Goal: Task Accomplishment & Management: Use online tool/utility

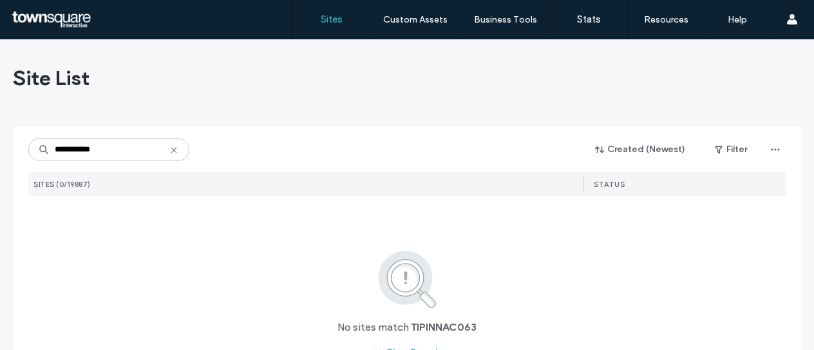
click at [57, 144] on input "**********" at bounding box center [108, 149] width 161 height 23
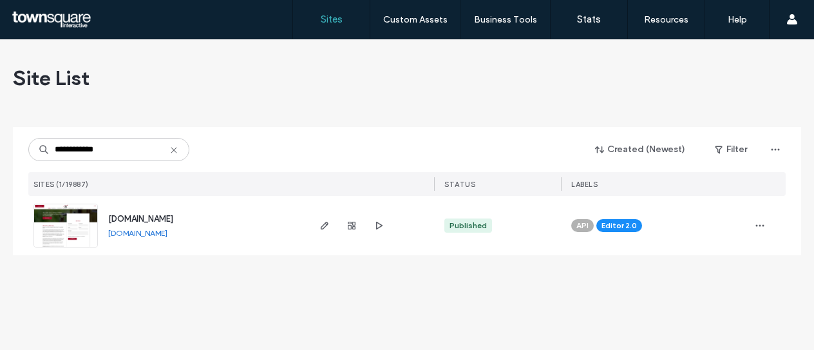
type input "**********"
click at [66, 224] on img at bounding box center [65, 248] width 63 height 88
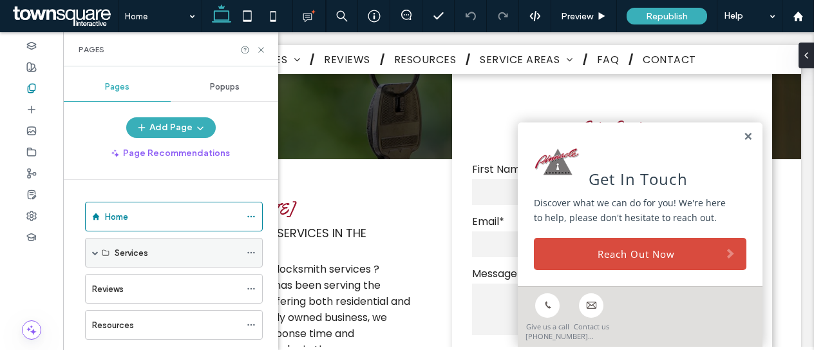
click at [154, 260] on div "Services" at bounding box center [178, 252] width 126 height 28
click at [94, 252] on span at bounding box center [95, 252] width 6 height 6
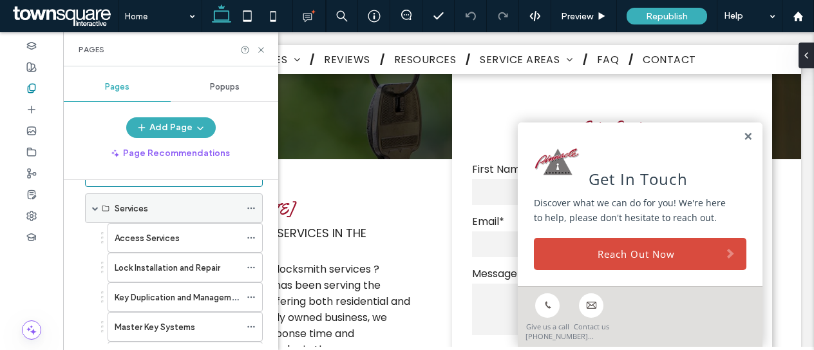
scroll to position [64, 0]
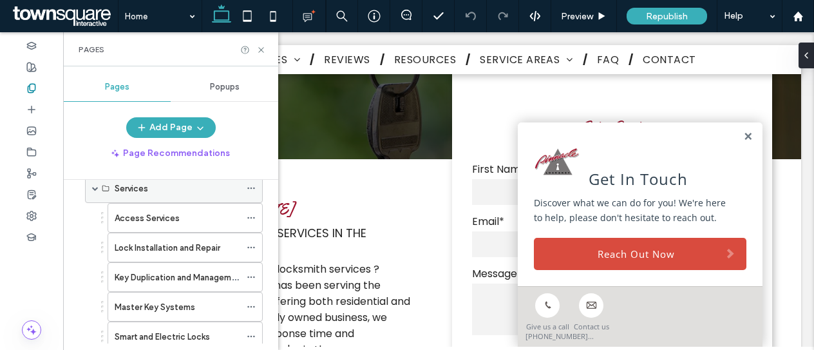
click at [91, 186] on div "Services" at bounding box center [174, 188] width 178 height 30
click at [95, 185] on span at bounding box center [95, 188] width 6 height 6
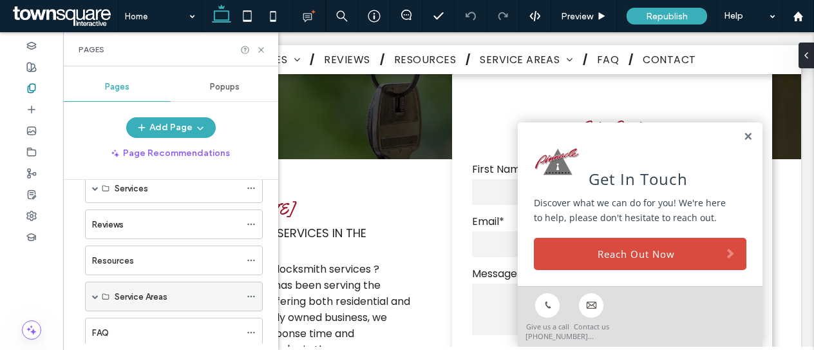
click at [96, 293] on span at bounding box center [95, 296] width 6 height 6
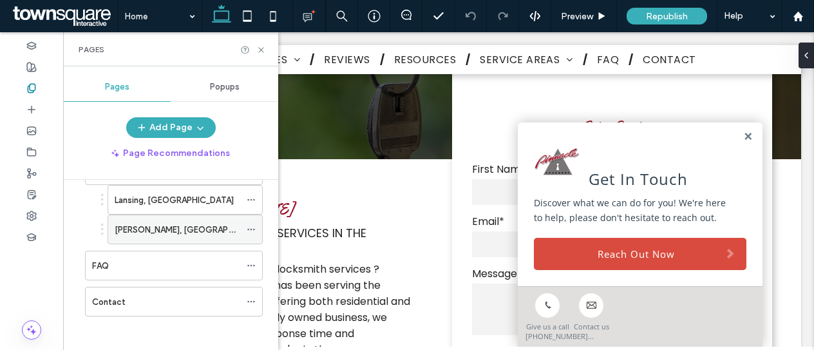
scroll to position [126, 0]
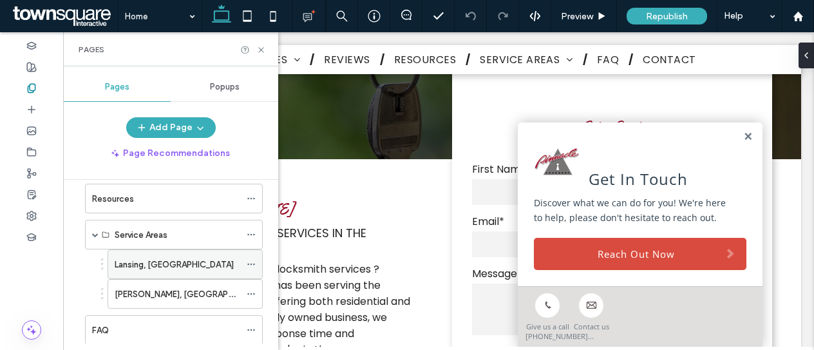
click at [251, 261] on icon at bounding box center [251, 264] width 9 height 9
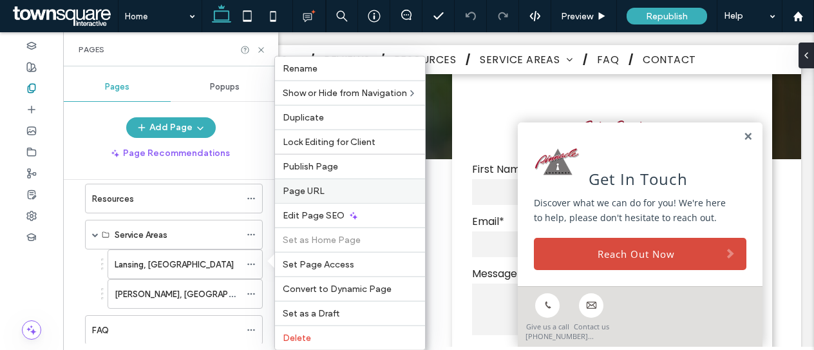
click at [320, 189] on span "Page URL" at bounding box center [304, 191] width 42 height 11
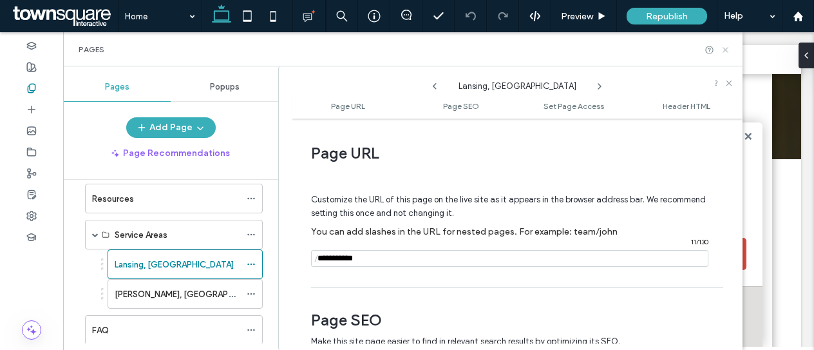
click at [728, 46] on div "Pages" at bounding box center [403, 49] width 680 height 34
click at [728, 48] on icon at bounding box center [726, 50] width 10 height 10
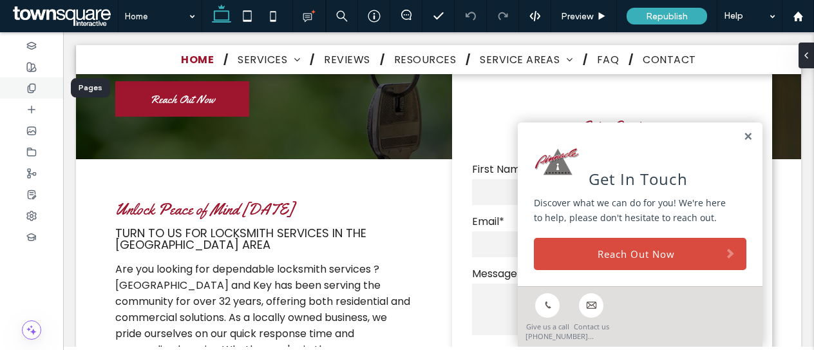
click at [34, 86] on icon at bounding box center [31, 88] width 10 height 10
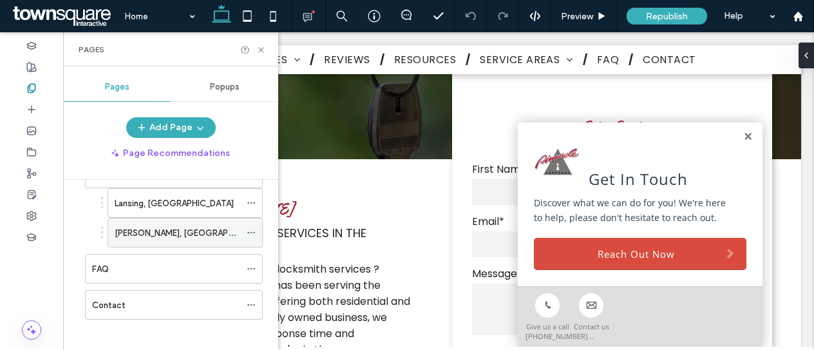
scroll to position [191, 0]
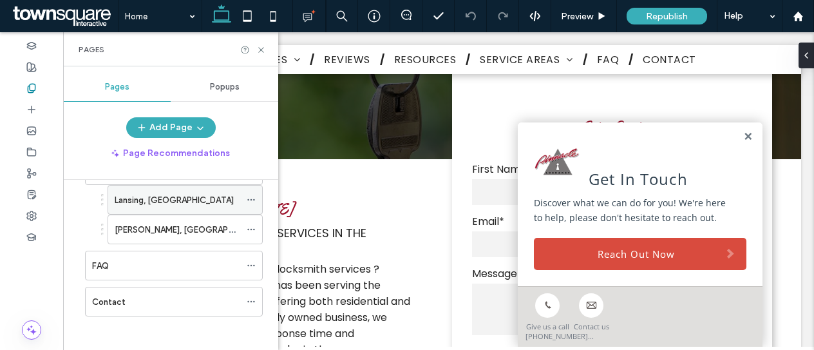
click at [249, 199] on use at bounding box center [250, 200] width 7 height 2
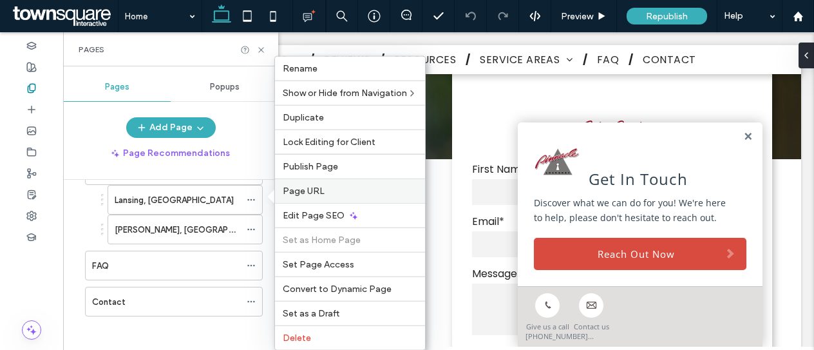
click at [336, 186] on label "Page URL" at bounding box center [350, 191] width 135 height 11
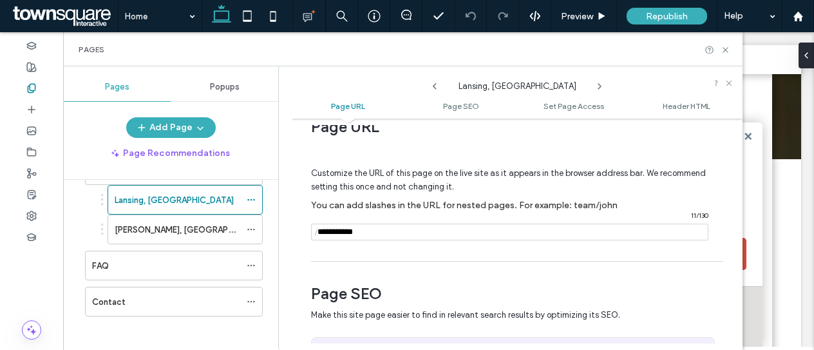
scroll to position [0, 0]
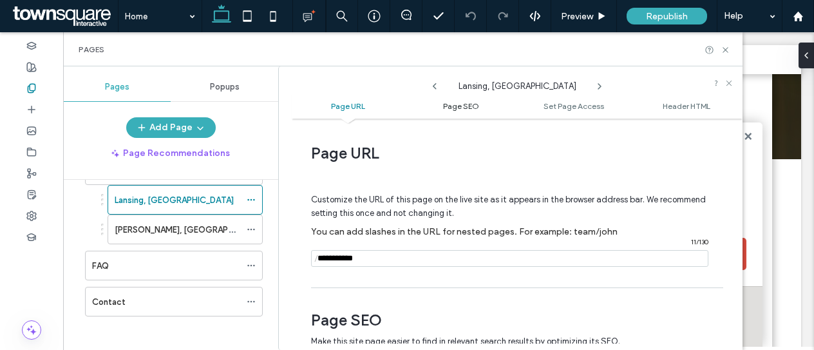
click at [468, 106] on span "Page SEO" at bounding box center [461, 106] width 36 height 10
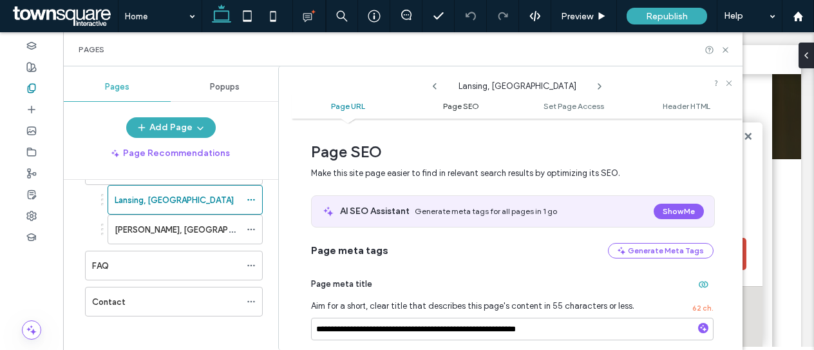
scroll to position [169, 0]
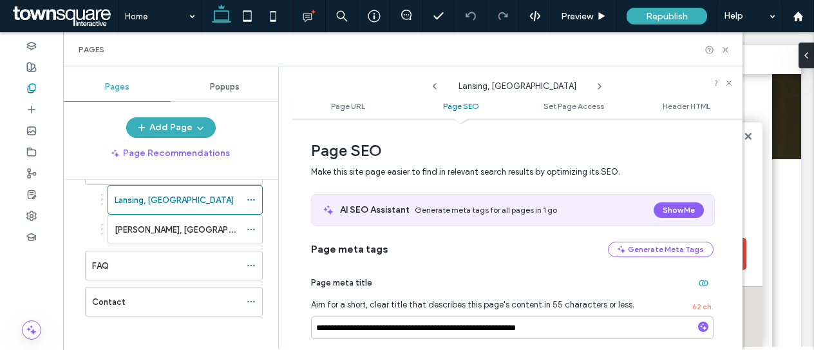
click at [365, 100] on ul "Page URL Page SEO Set Page Access Header HTML" at bounding box center [517, 106] width 451 height 26
click at [351, 107] on span "Page URL" at bounding box center [348, 106] width 34 height 10
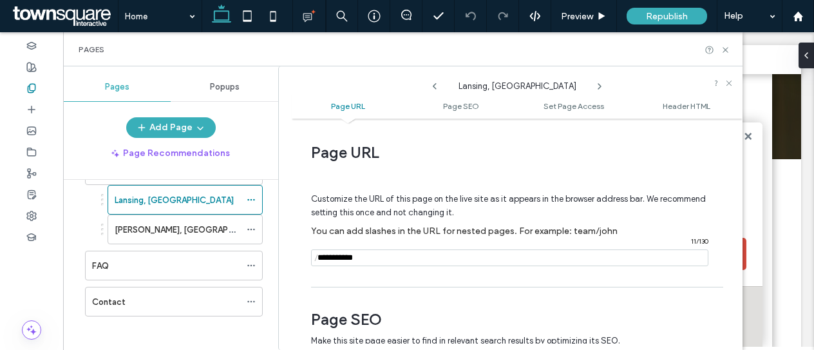
scroll to position [0, 0]
click at [722, 50] on icon at bounding box center [726, 50] width 10 height 10
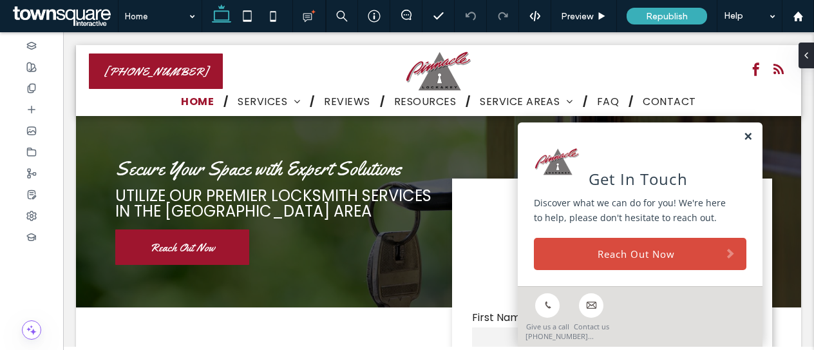
click at [744, 138] on link at bounding box center [749, 136] width 10 height 11
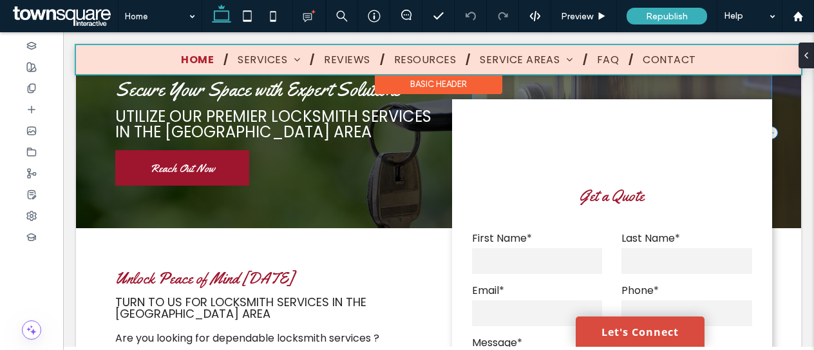
scroll to position [64, 0]
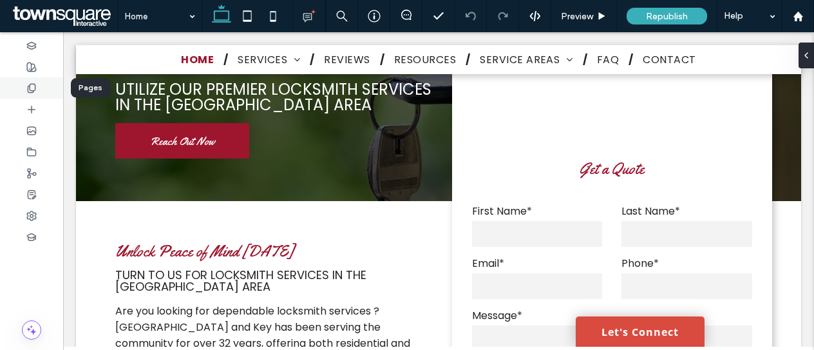
click at [35, 88] on use at bounding box center [31, 88] width 7 height 8
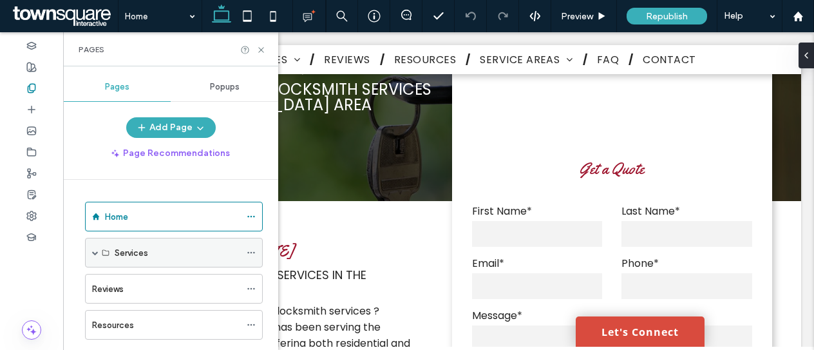
click at [94, 249] on span at bounding box center [95, 252] width 6 height 6
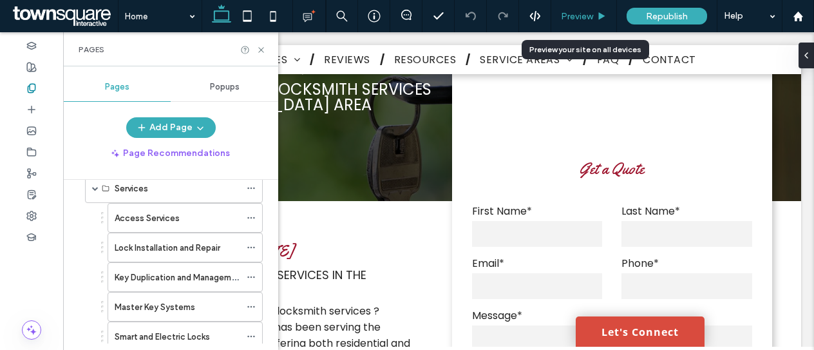
click at [584, 14] on span "Preview" at bounding box center [577, 16] width 32 height 11
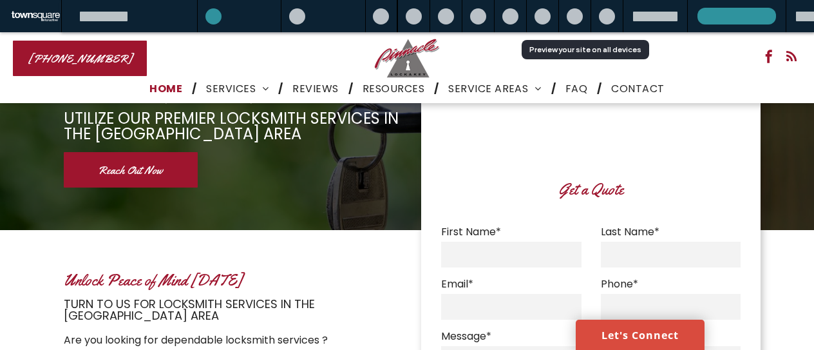
scroll to position [52, 0]
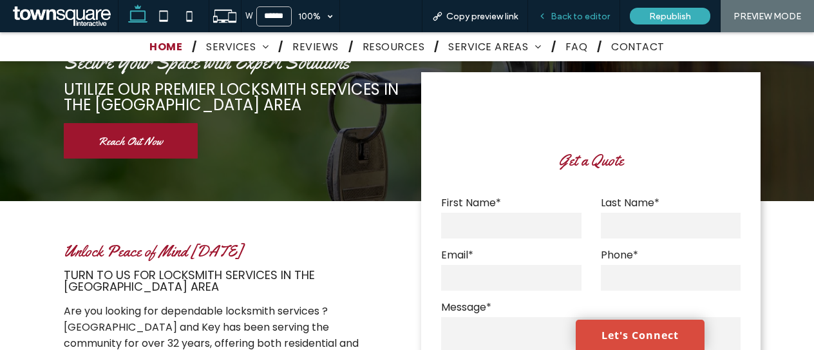
click at [582, 19] on span "Back to editor" at bounding box center [580, 16] width 59 height 11
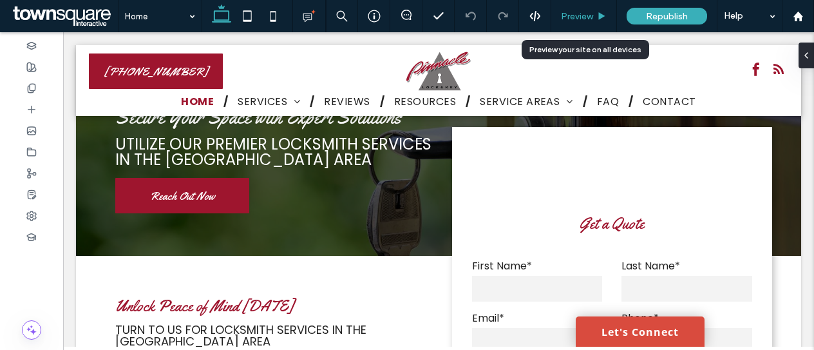
scroll to position [64, 0]
